Goal: Task Accomplishment & Management: Use online tool/utility

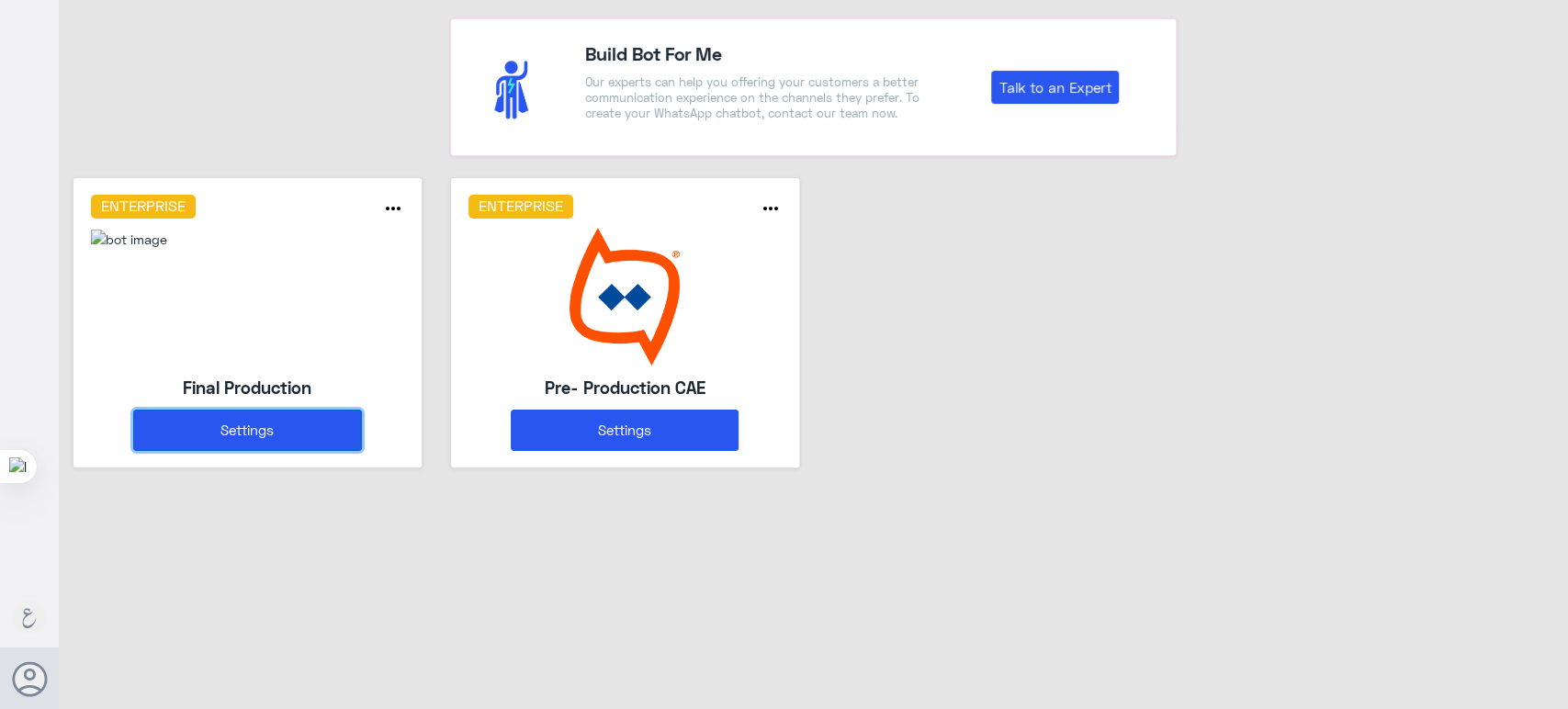
click at [349, 413] on button "Settings" at bounding box center [247, 429] width 228 height 41
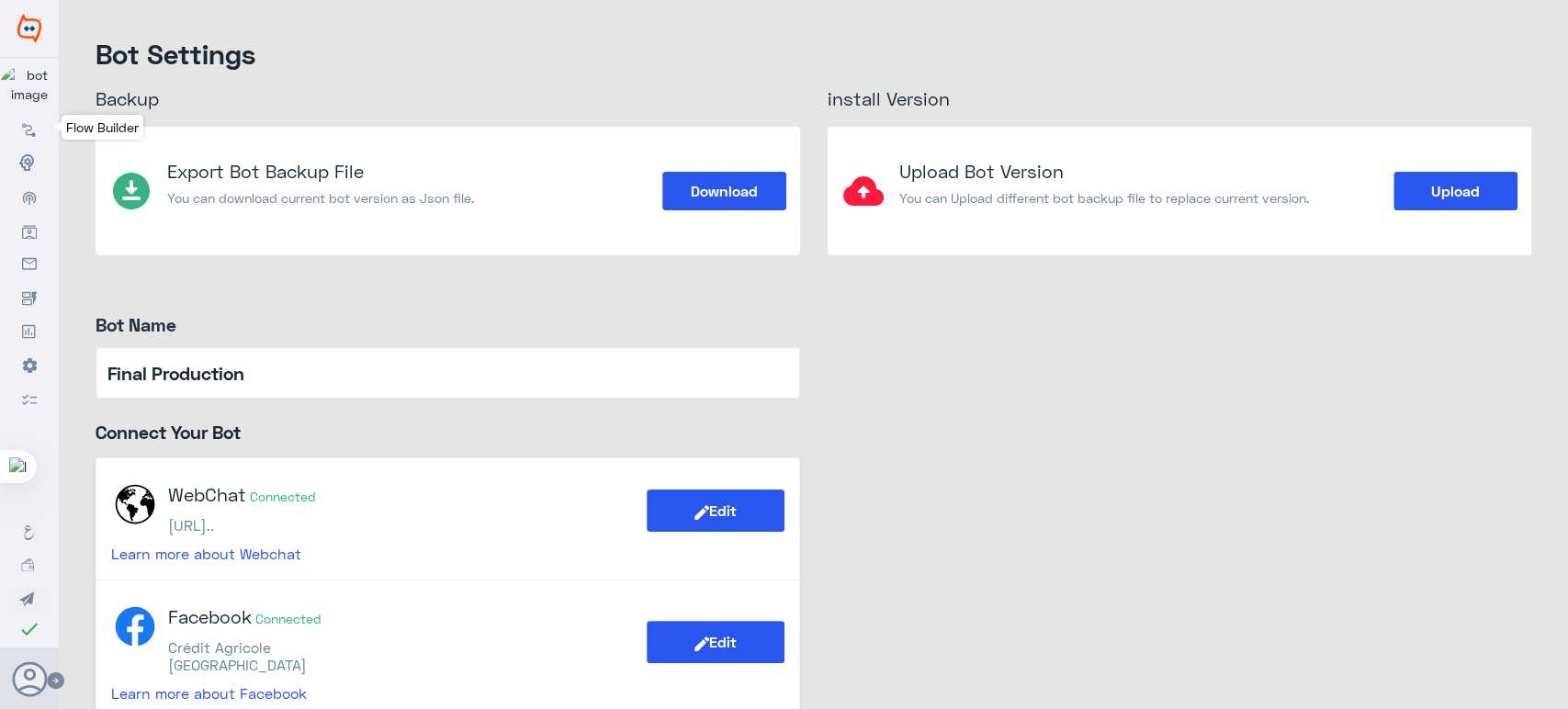
click at [32, 143] on link "Flow Builder" at bounding box center [29, 127] width 59 height 33
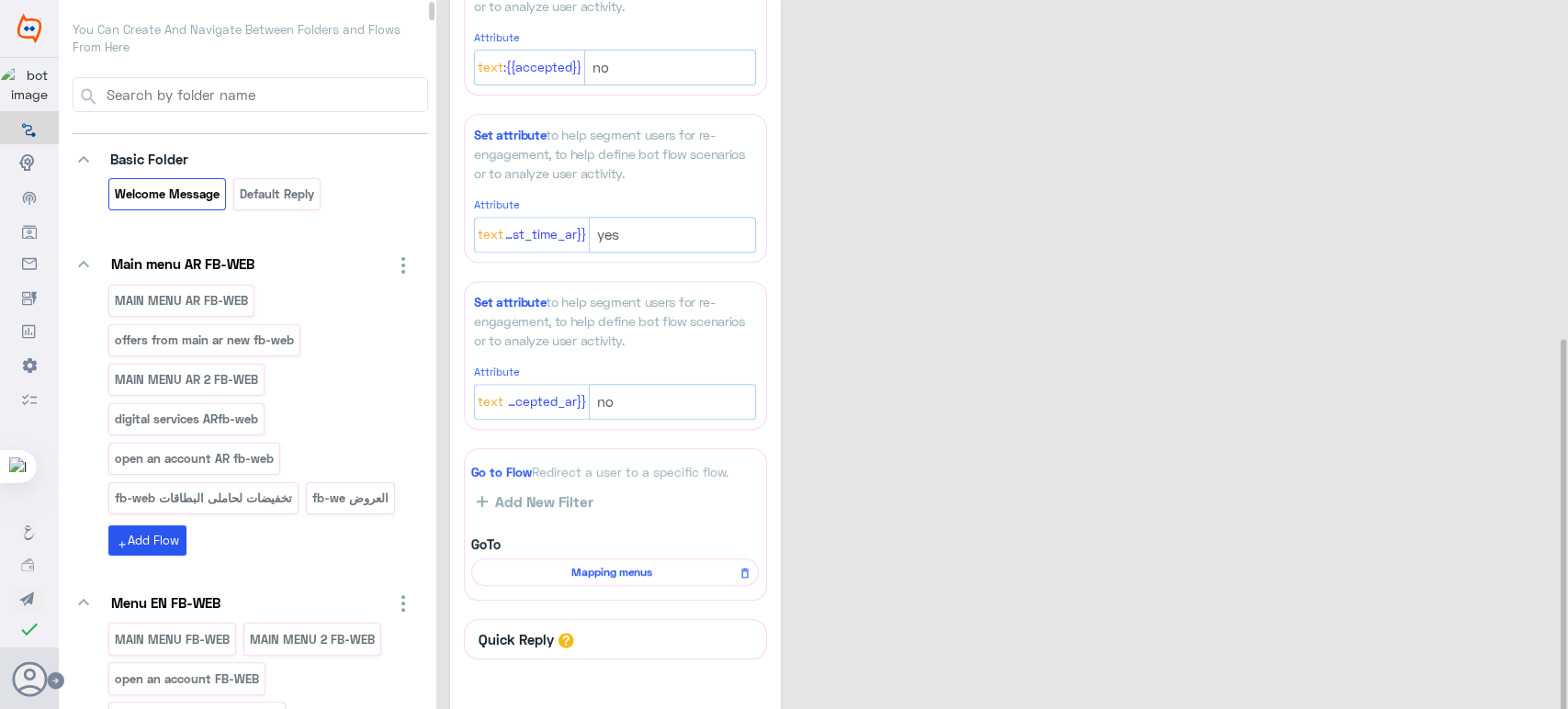
scroll to position [638, 0]
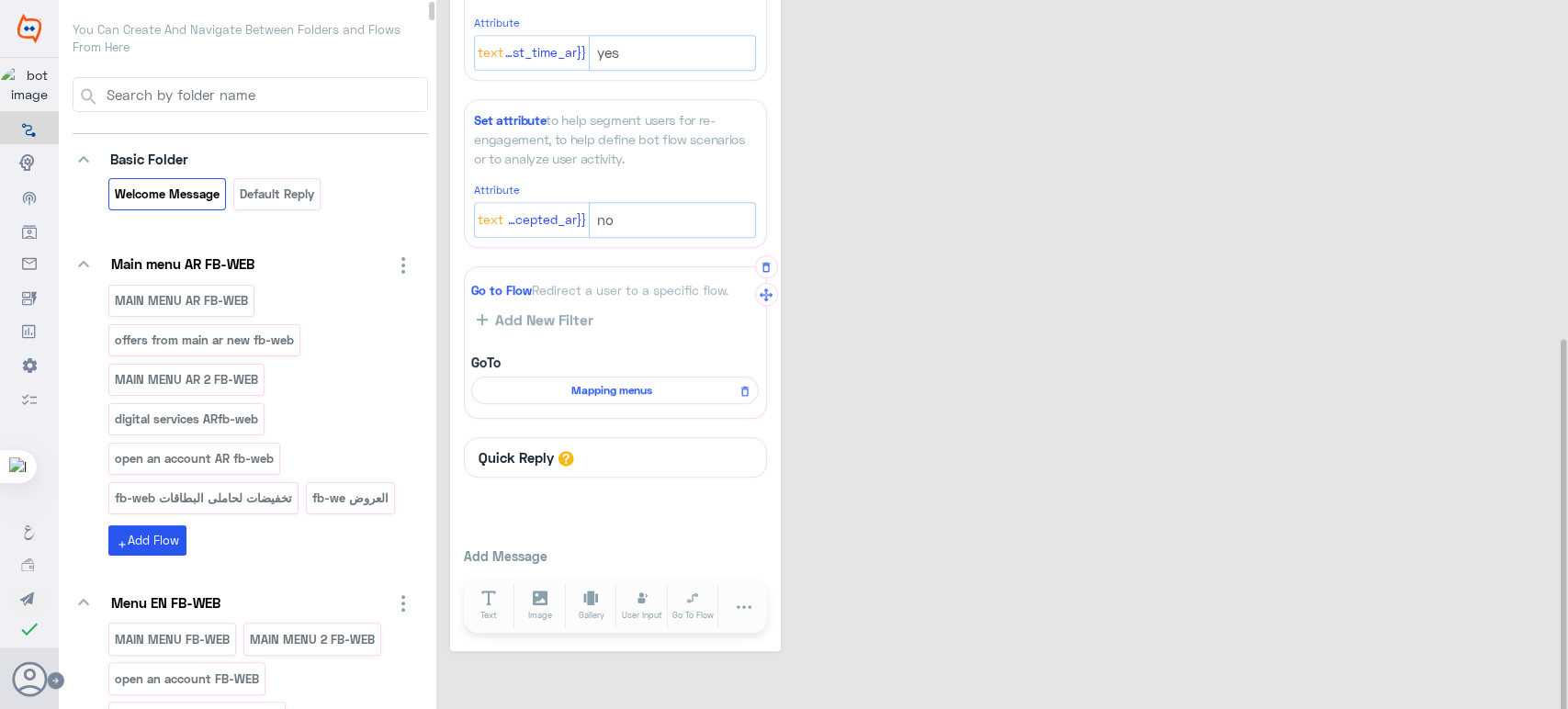
click at [612, 385] on span "Mapping menus" at bounding box center [611, 390] width 261 height 17
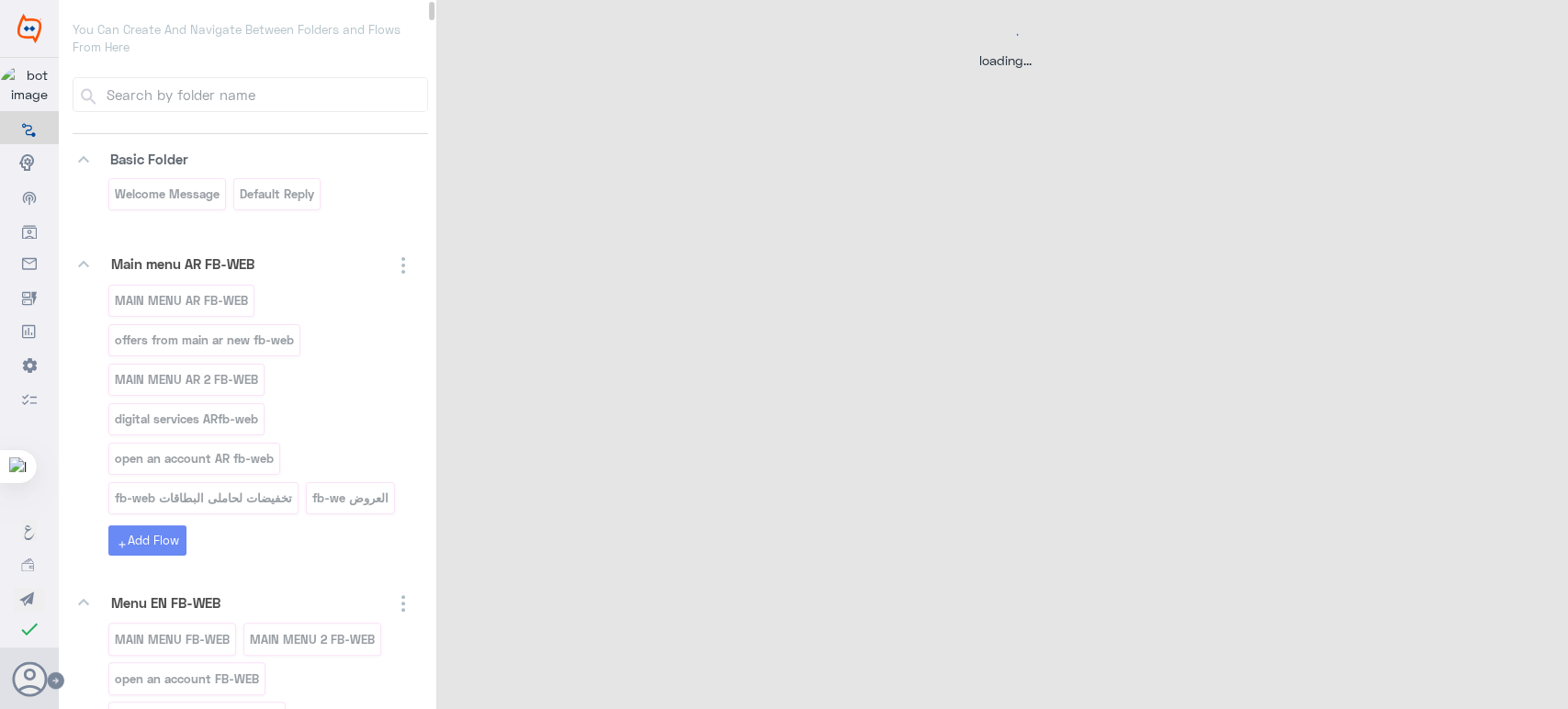
scroll to position [0, 0]
select select "1"
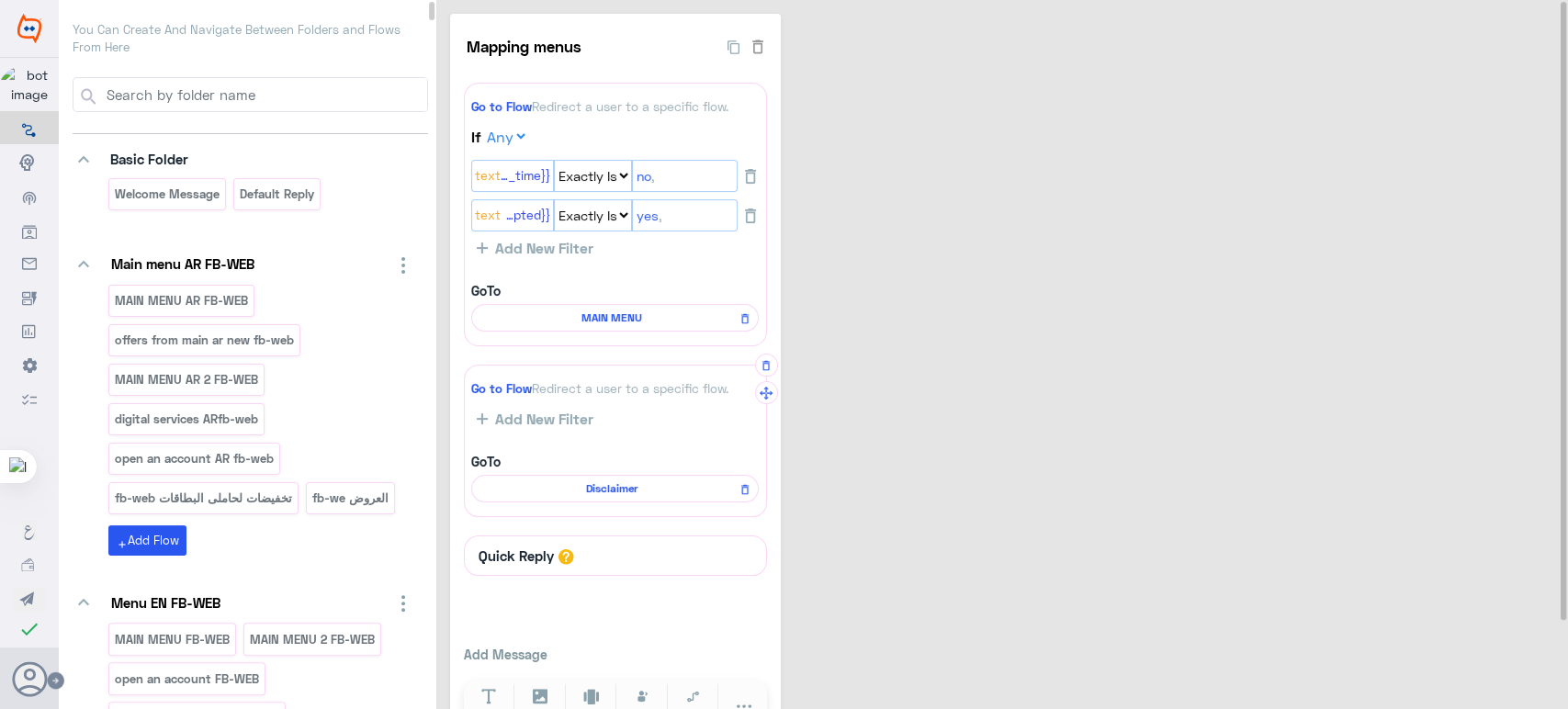
click at [602, 492] on span "Disclaimer" at bounding box center [611, 488] width 261 height 17
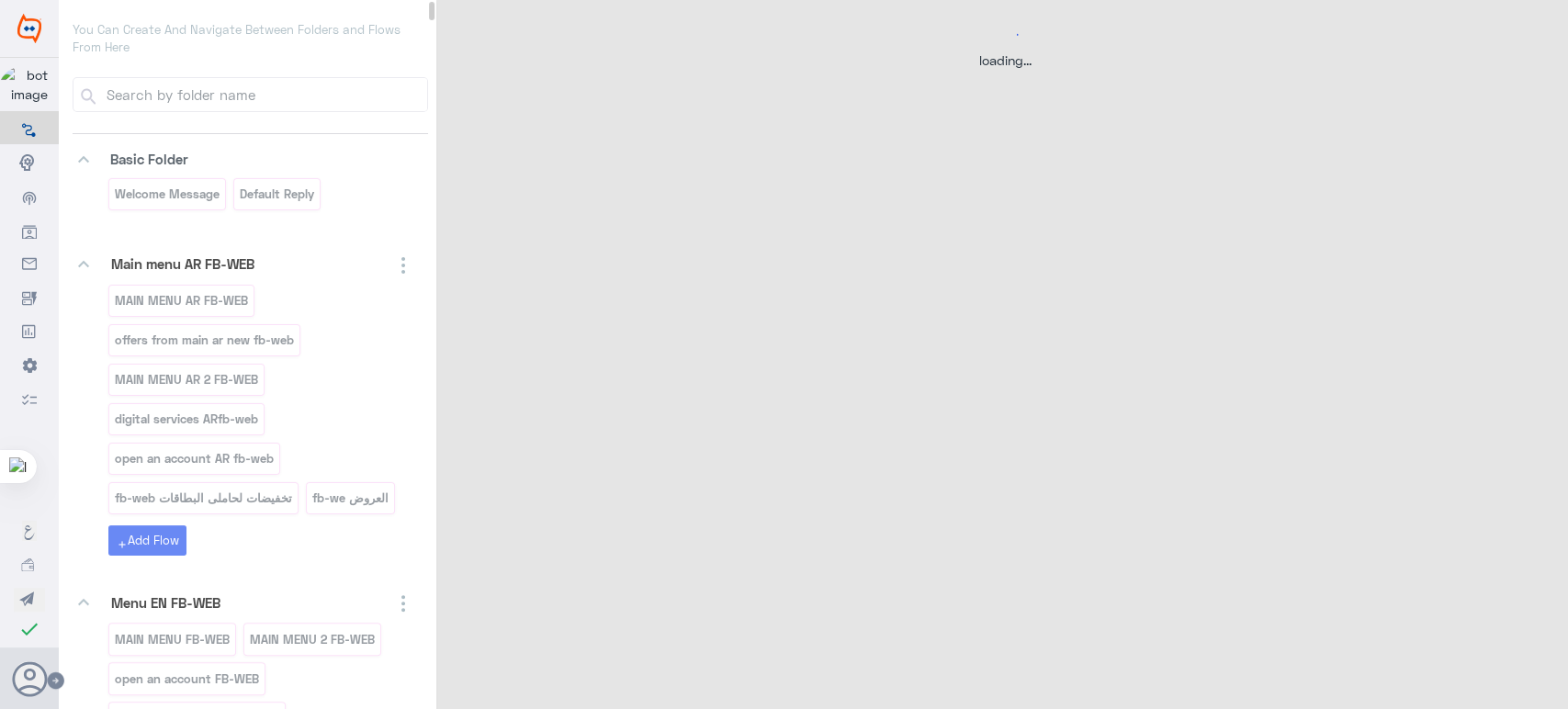
select select "POST"
select select "1"
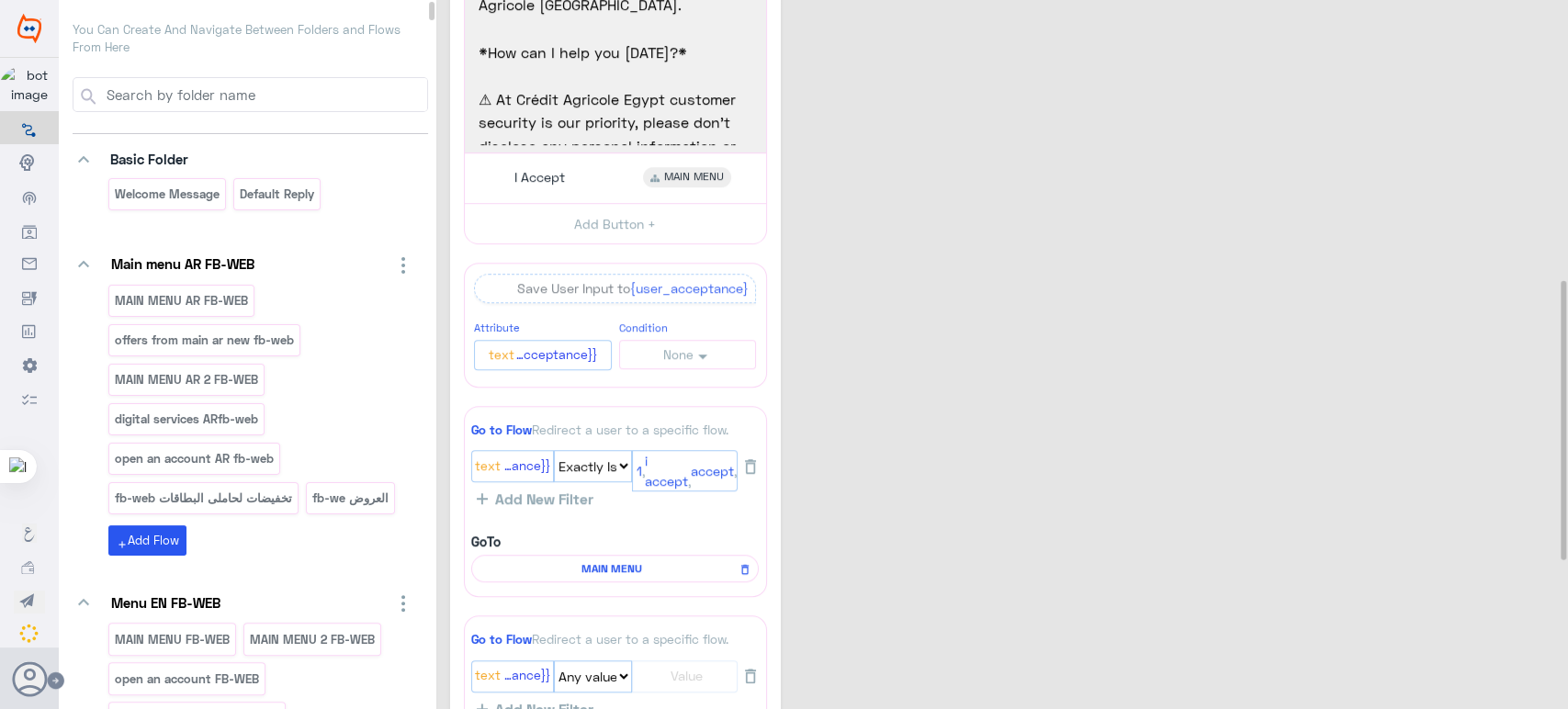
scroll to position [729, 0]
